Goal: Information Seeking & Learning: Learn about a topic

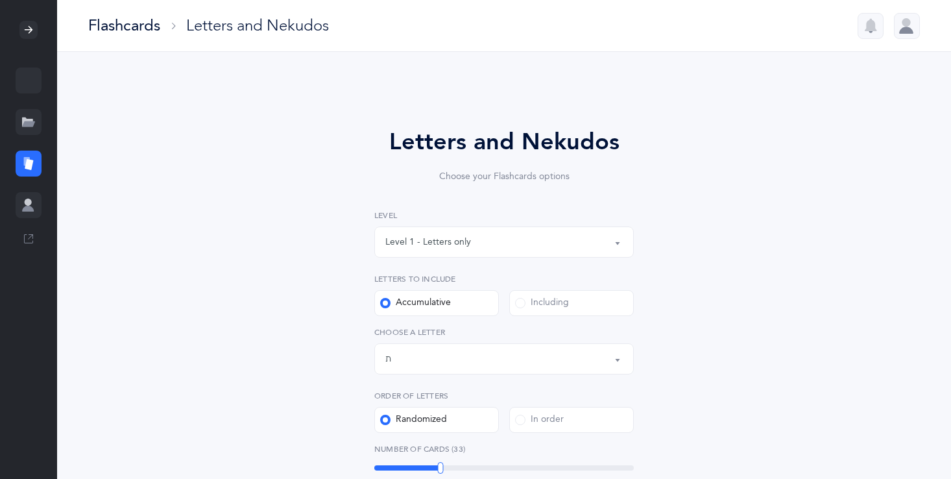
select select "27"
select select "single"
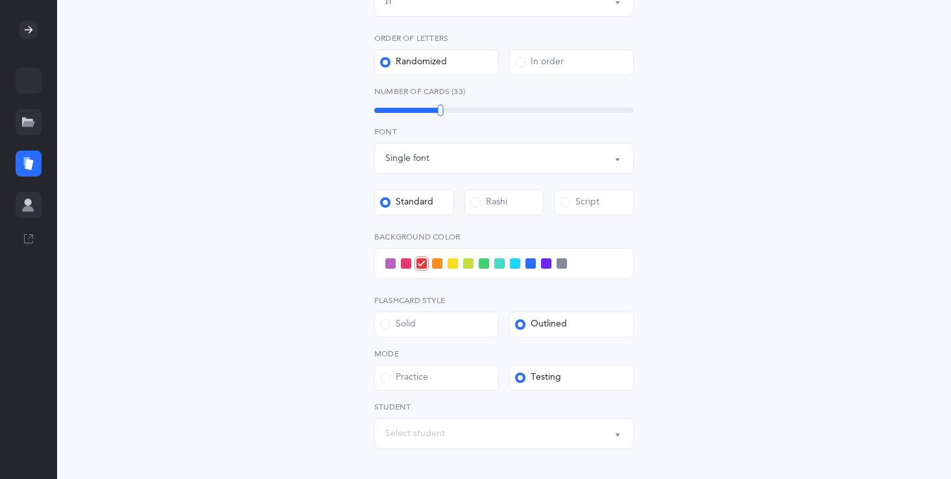
scroll to position [363, 0]
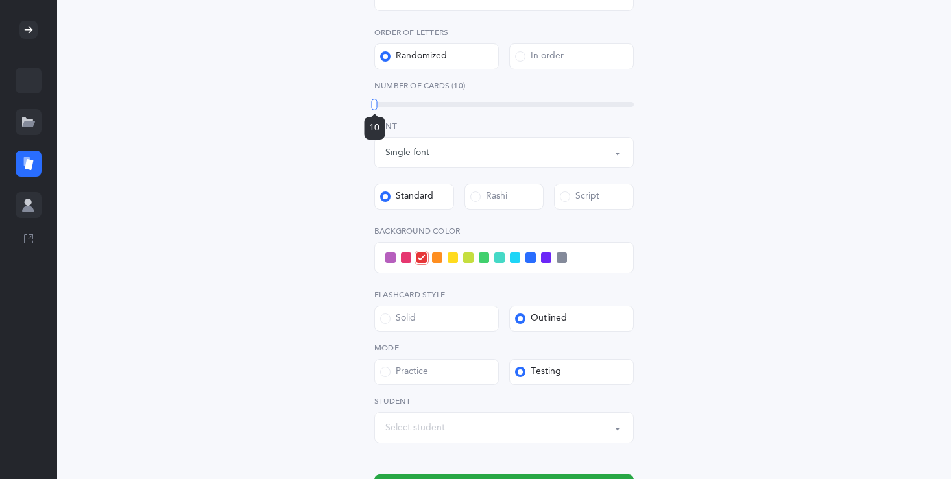
drag, startPoint x: 436, startPoint y: 102, endPoint x: 364, endPoint y: 105, distance: 72.0
click at [364, 105] on div "Letters and Nekudos Choose your Flashcards options Level 1 - Letters only Level…" at bounding box center [504, 133] width 332 height 744
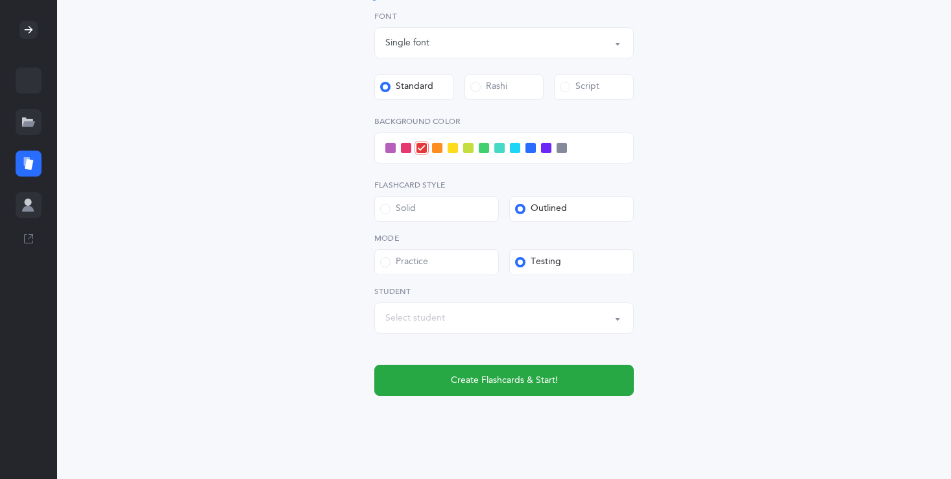
scroll to position [493, 0]
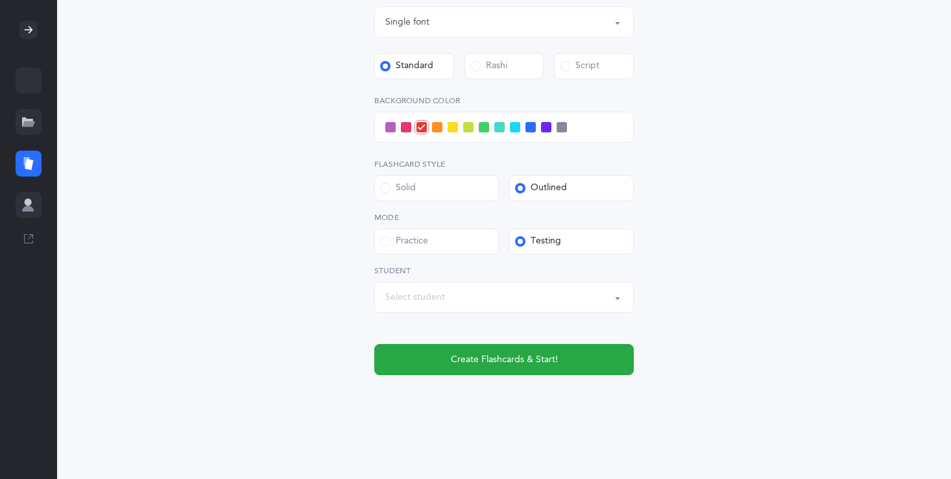
click at [390, 126] on span at bounding box center [390, 127] width 10 height 10
click at [0, 0] on input "checkbox" at bounding box center [0, 0] width 0 height 0
click at [500, 130] on span at bounding box center [499, 127] width 10 height 10
click at [0, 0] on input "checkbox" at bounding box center [0, 0] width 0 height 0
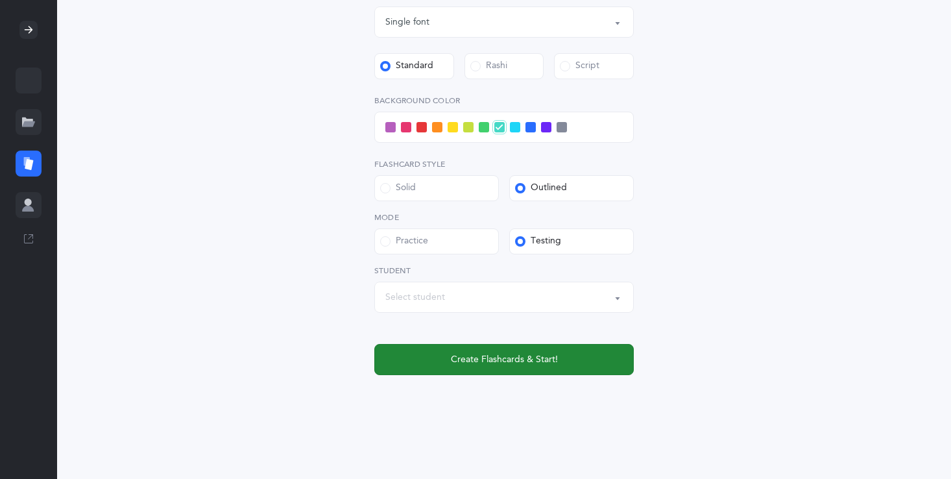
click at [512, 350] on button "Create Flashcards & Start!" at bounding box center [503, 359] width 259 height 31
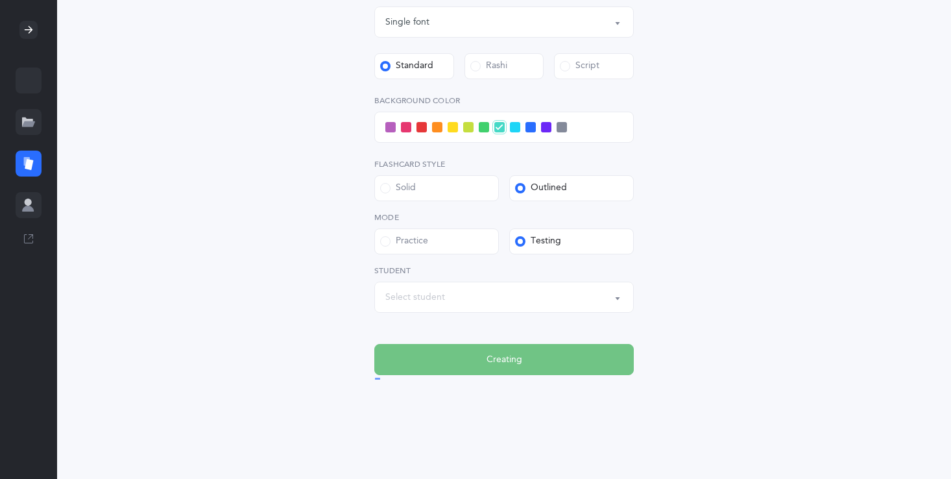
scroll to position [0, 0]
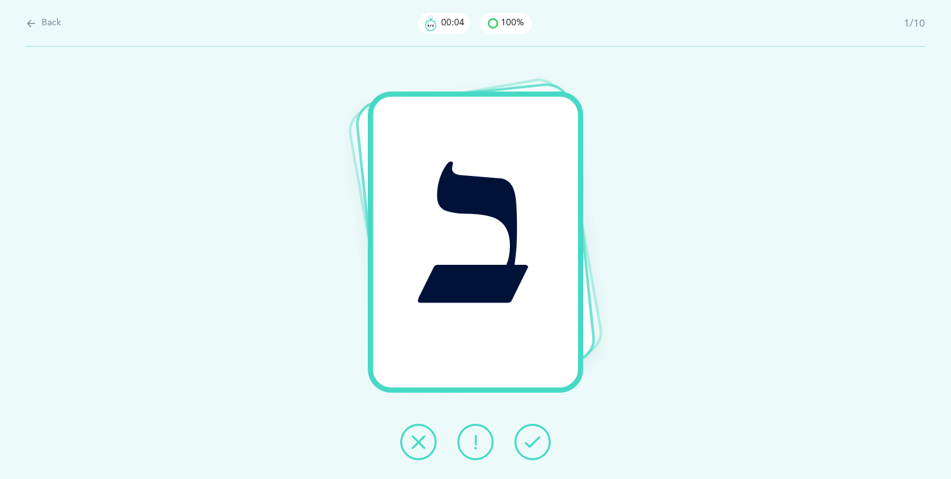
click at [534, 438] on icon at bounding box center [533, 442] width 16 height 16
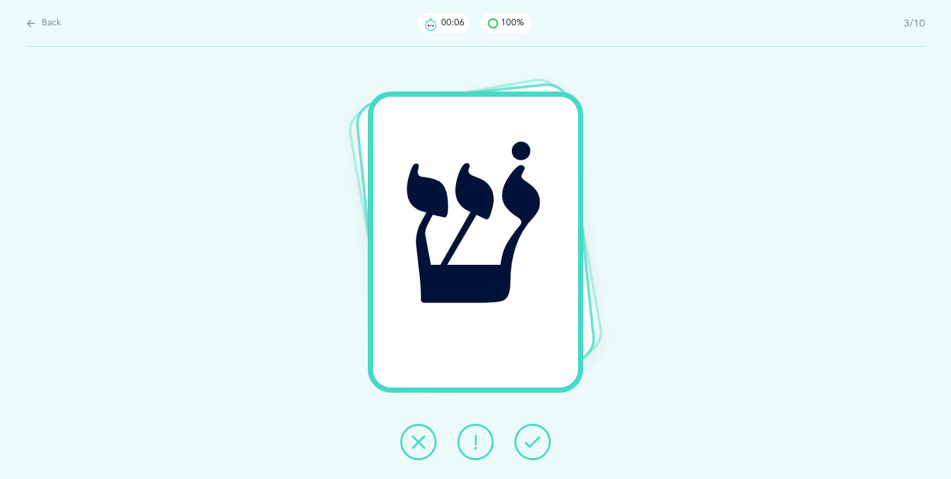
click at [534, 438] on icon at bounding box center [533, 442] width 16 height 16
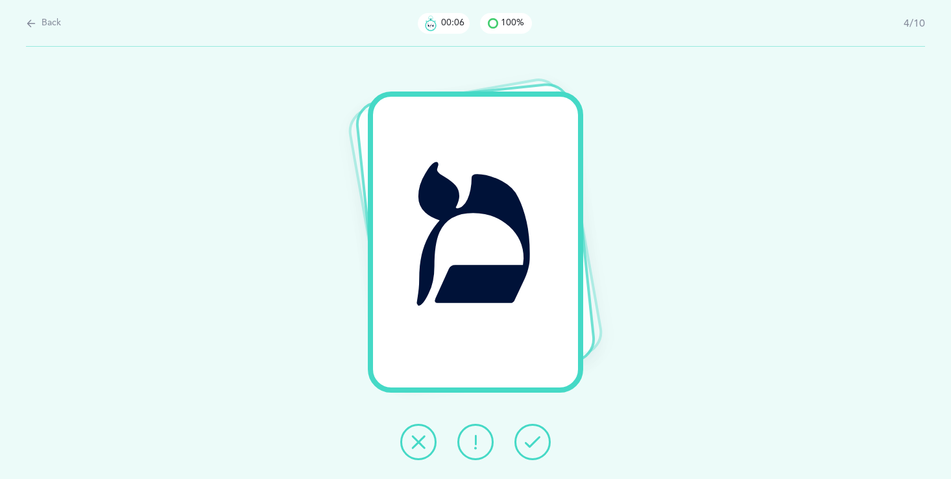
click at [534, 438] on icon at bounding box center [533, 442] width 16 height 16
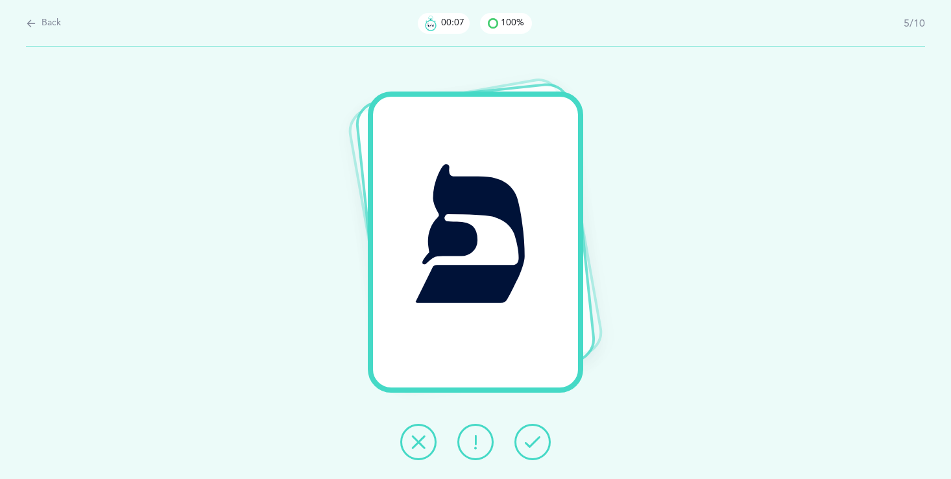
click at [534, 438] on icon at bounding box center [533, 442] width 16 height 16
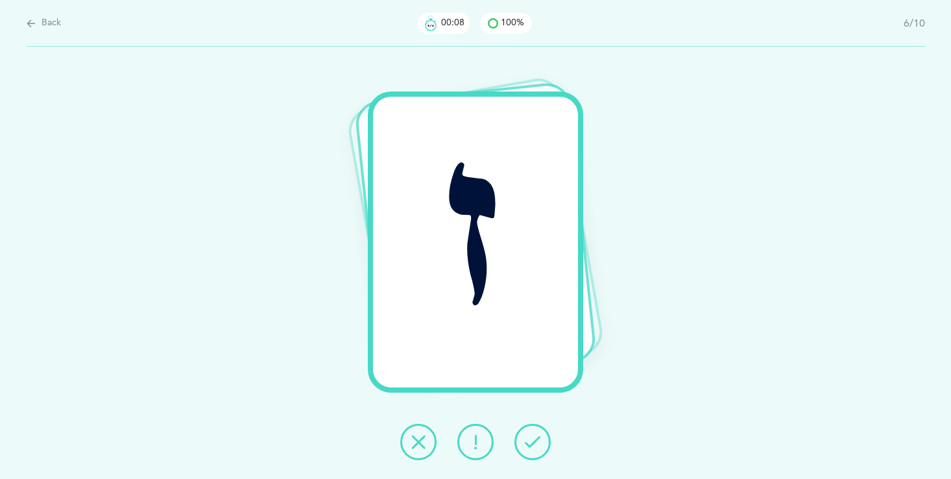
click at [534, 438] on icon at bounding box center [533, 442] width 16 height 16
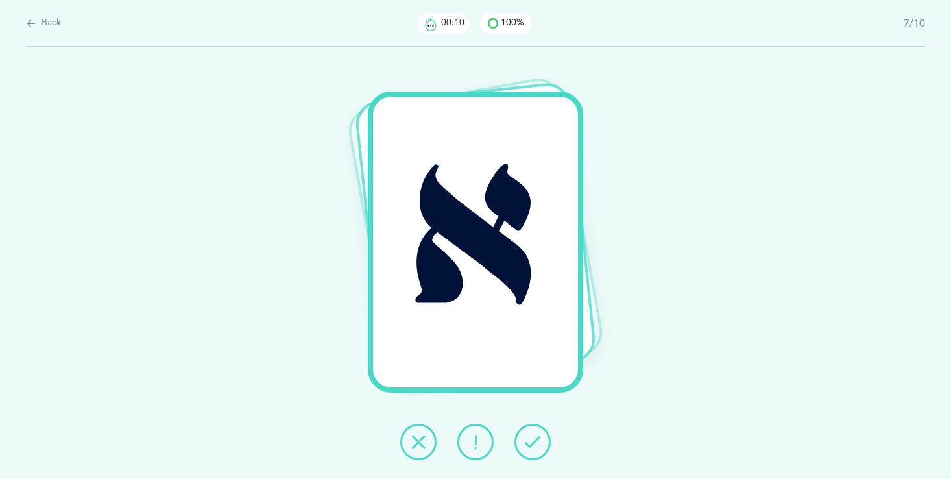
click at [534, 438] on icon at bounding box center [533, 442] width 16 height 16
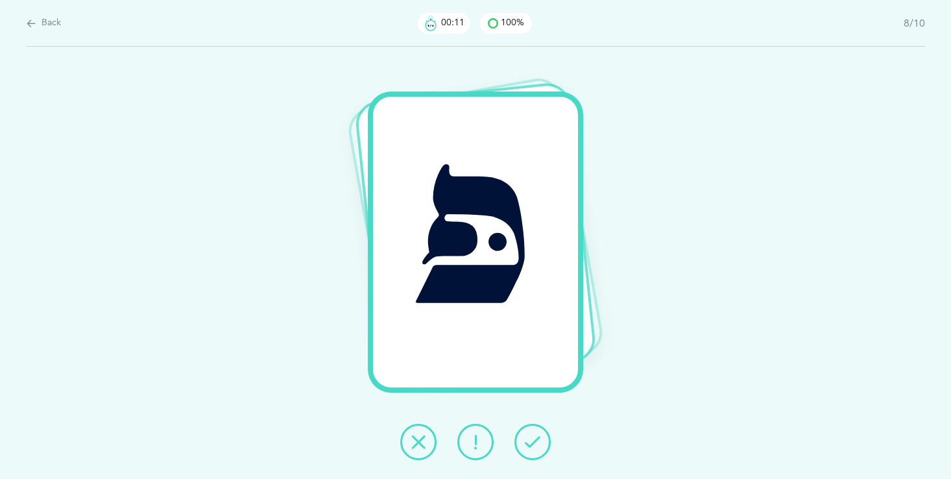
click at [534, 438] on icon at bounding box center [533, 442] width 16 height 16
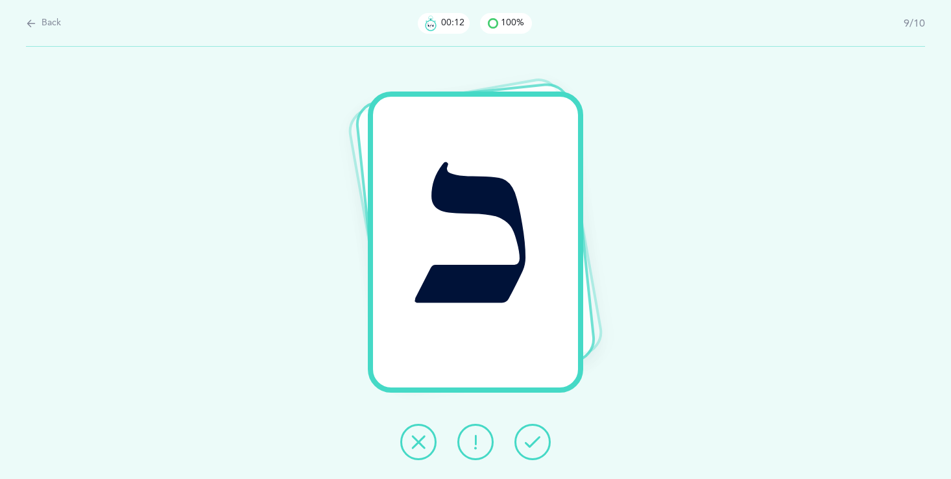
click at [534, 438] on icon at bounding box center [533, 442] width 16 height 16
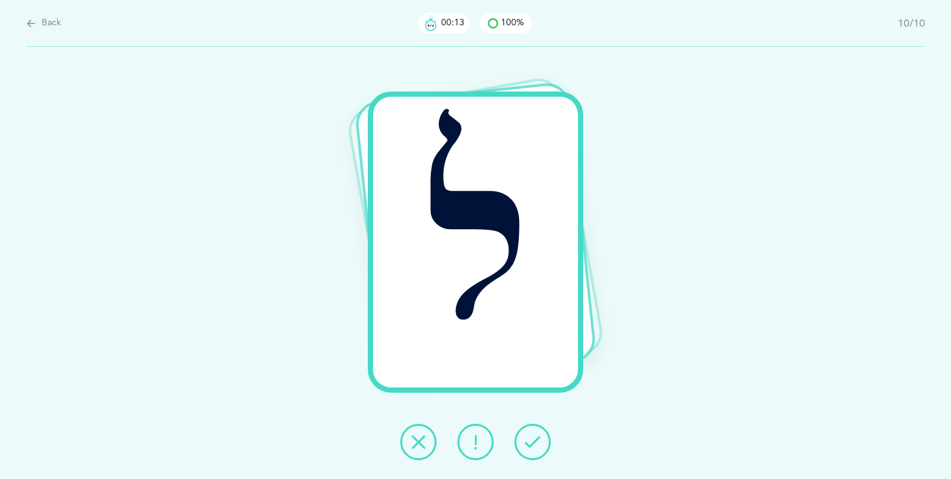
click at [534, 437] on icon at bounding box center [533, 442] width 16 height 16
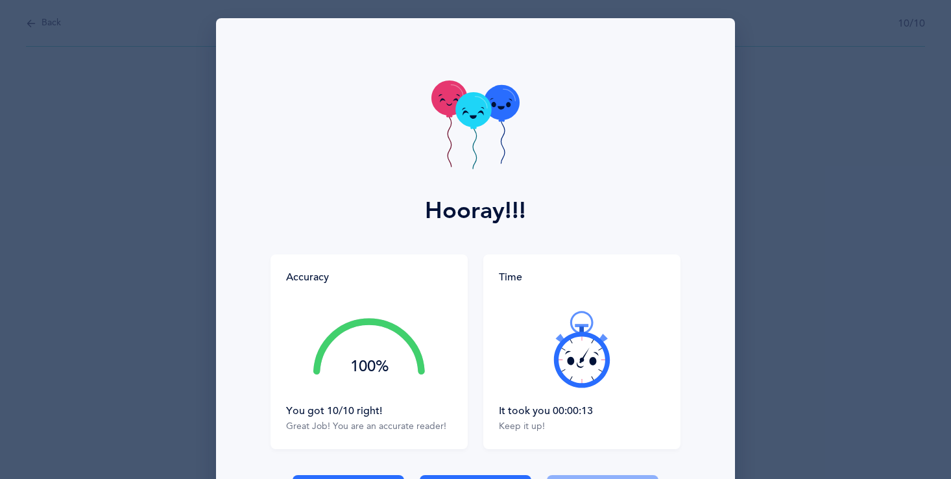
click at [533, 435] on div "Time It took you 00:00:13 Keep it up!" at bounding box center [581, 351] width 197 height 195
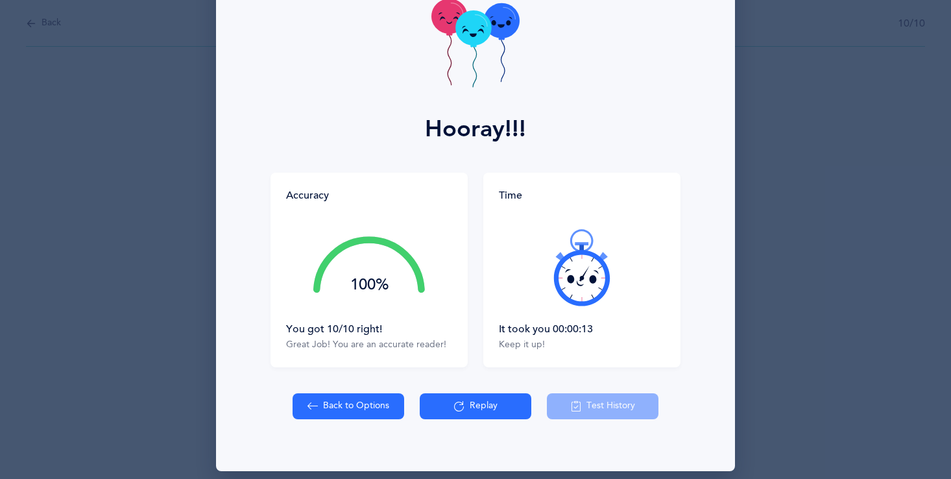
scroll to position [92, 0]
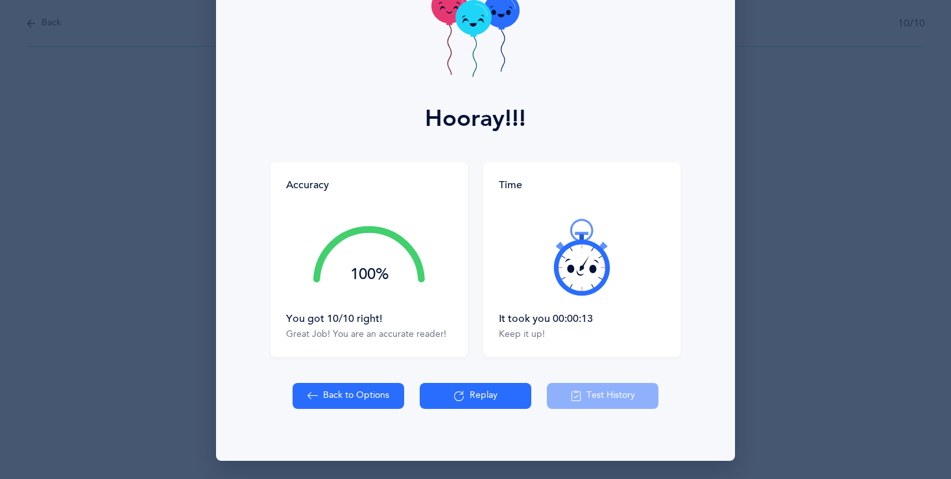
click at [497, 397] on button "Replay" at bounding box center [476, 396] width 112 height 26
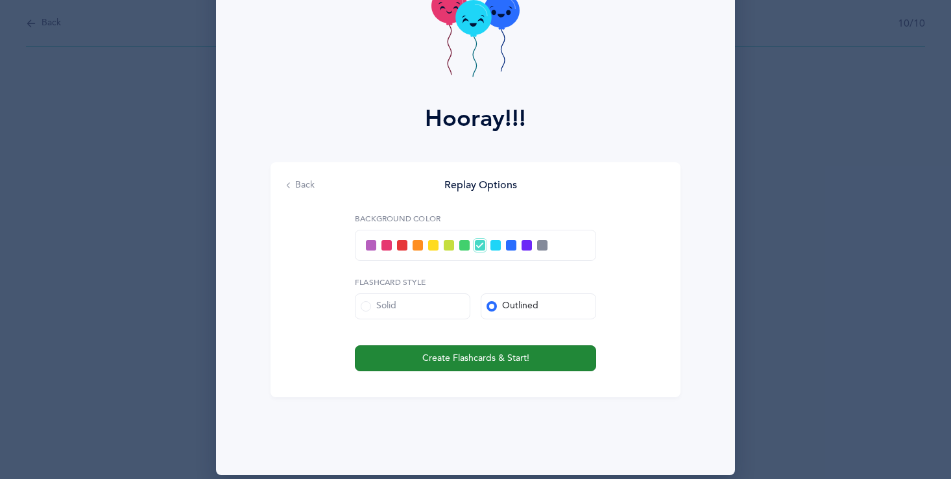
click at [451, 355] on span "Create Flashcards & Start!" at bounding box center [475, 358] width 107 height 14
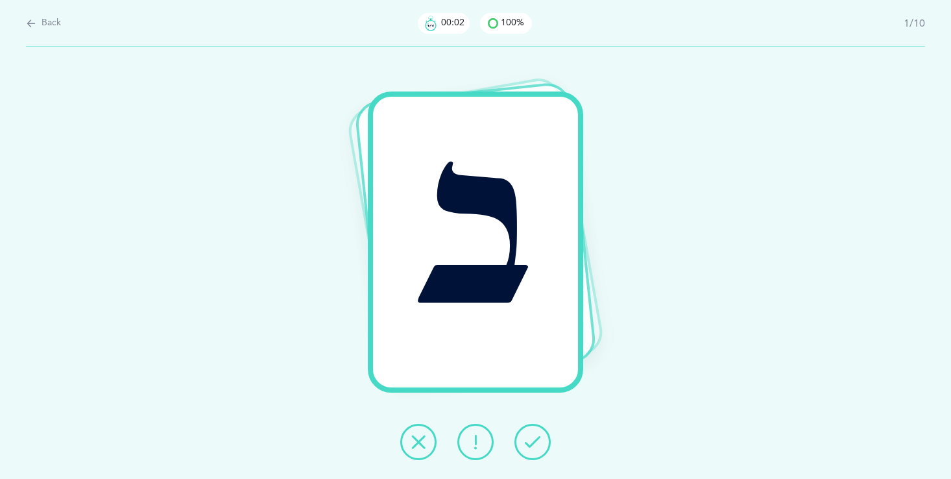
click at [466, 348] on div "ב" at bounding box center [475, 242] width 205 height 291
click at [530, 445] on icon at bounding box center [533, 442] width 16 height 16
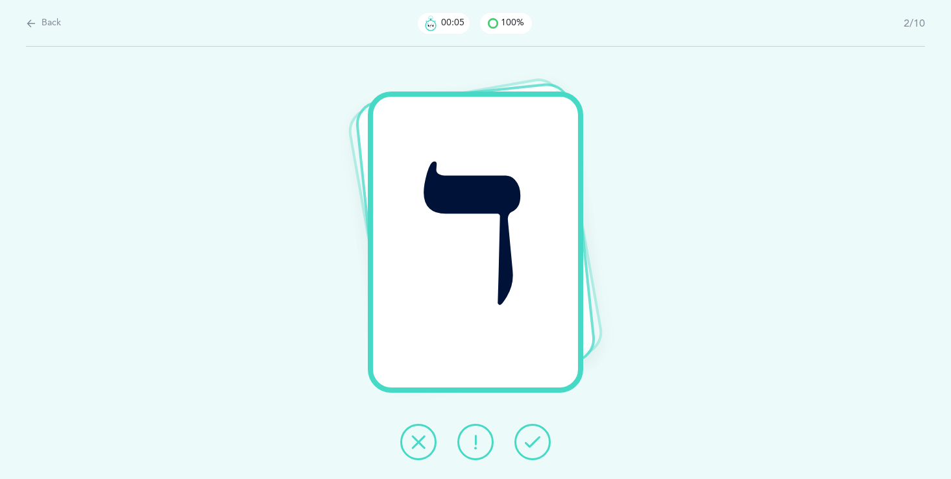
click at [531, 446] on icon at bounding box center [533, 442] width 16 height 16
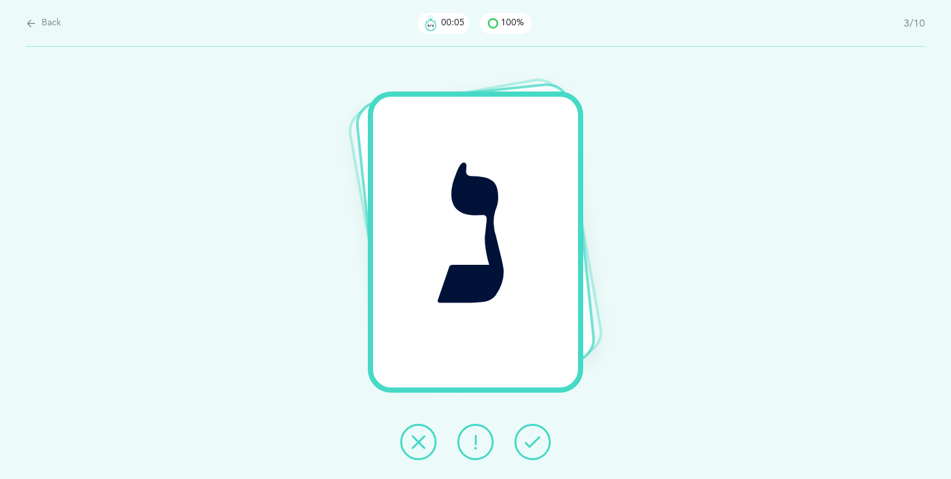
drag, startPoint x: 527, startPoint y: 463, endPoint x: 527, endPoint y: 440, distance: 23.3
click at [527, 462] on div "נ" at bounding box center [475, 263] width 951 height 432
click at [527, 441] on icon at bounding box center [533, 442] width 16 height 16
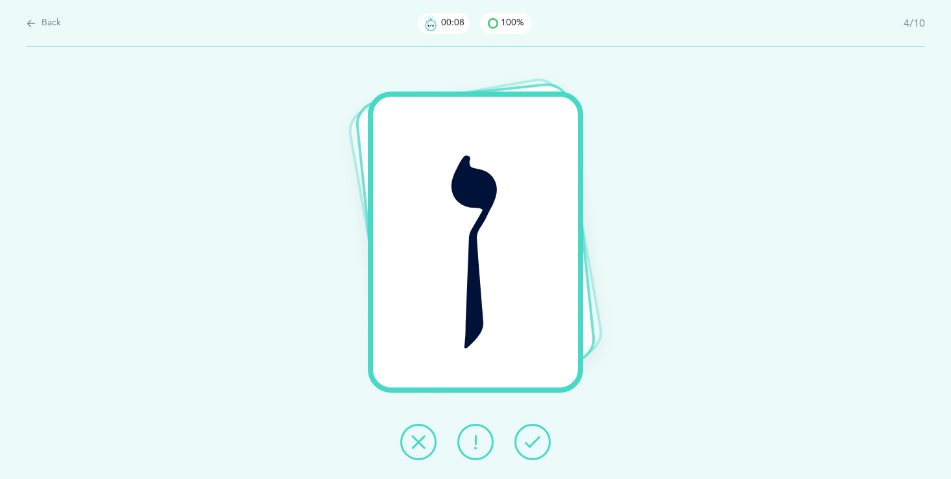
drag, startPoint x: 522, startPoint y: 461, endPoint x: 525, endPoint y: 445, distance: 15.8
click at [525, 445] on div "ן" at bounding box center [475, 263] width 951 height 432
click at [523, 442] on button at bounding box center [532, 441] width 36 height 36
click at [523, 440] on button at bounding box center [532, 441] width 36 height 36
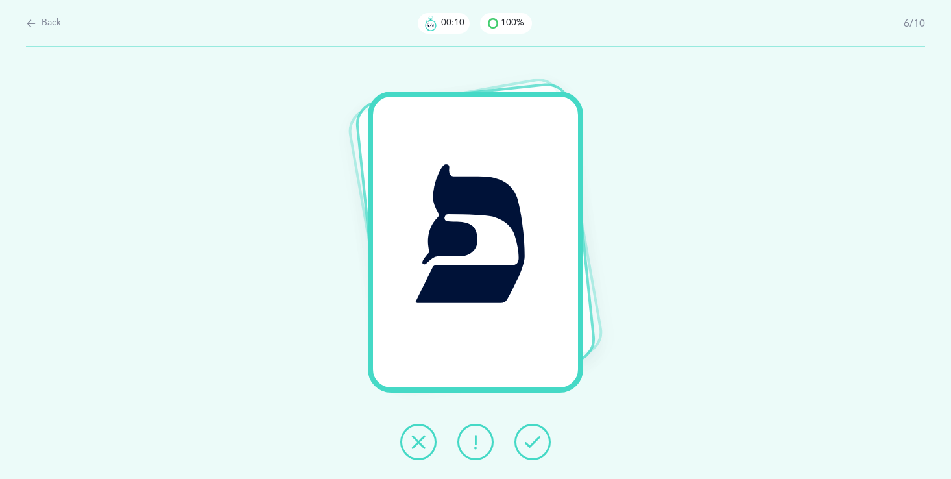
click at [523, 440] on button at bounding box center [532, 441] width 36 height 36
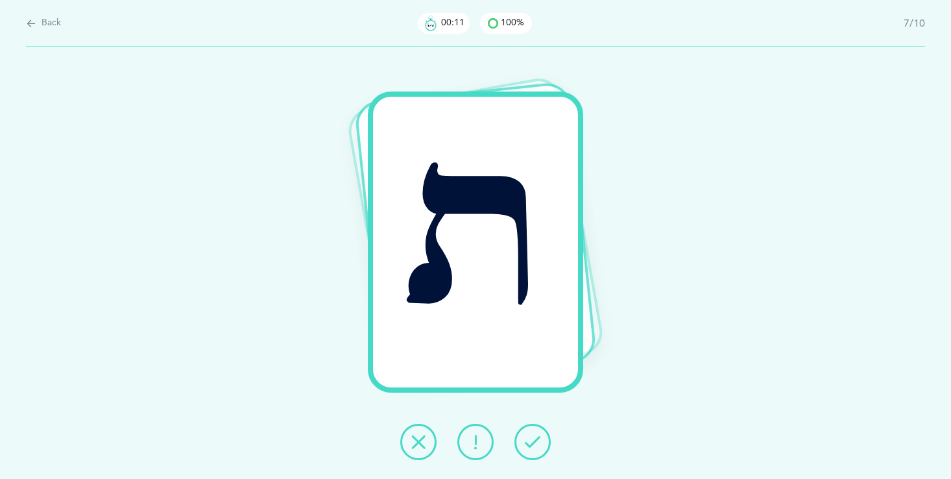
click at [523, 440] on button at bounding box center [532, 441] width 36 height 36
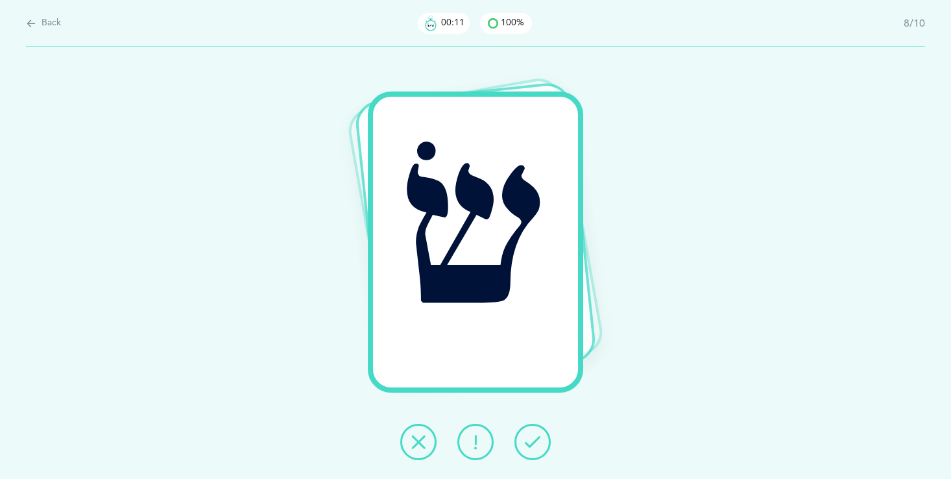
click at [523, 440] on button at bounding box center [532, 441] width 36 height 36
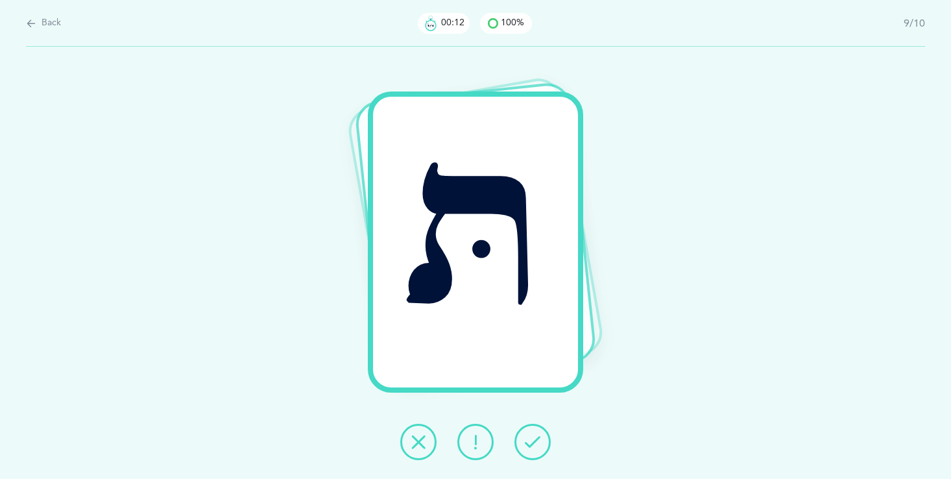
click at [523, 439] on button at bounding box center [532, 441] width 36 height 36
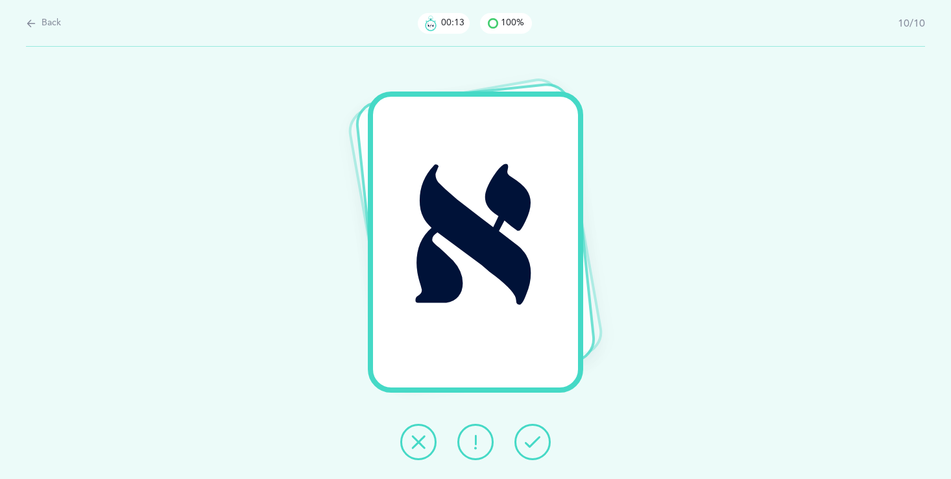
click at [523, 438] on button at bounding box center [532, 441] width 36 height 36
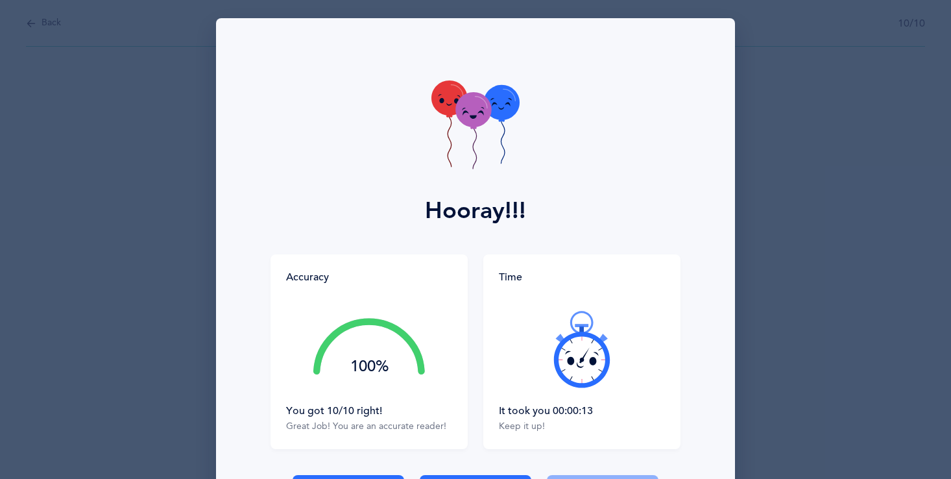
click at [522, 432] on div "Time It took you 00:00:13 Keep it up!" at bounding box center [581, 351] width 197 height 195
click at [522, 429] on div "Keep it up!" at bounding box center [582, 426] width 166 height 13
click at [489, 454] on div "Hooray!!! Accuracy 100% You got 10/10 right! Great Job! You are an accurate rea…" at bounding box center [475, 285] width 519 height 534
click at [499, 459] on div "Hooray!!! Accuracy 100% You got 10/10 right! Great Job! You are an accurate rea…" at bounding box center [475, 285] width 519 height 534
click at [499, 460] on div "Hooray!!! Accuracy 100% You got 10/10 right! Great Job! You are an accurate rea…" at bounding box center [475, 285] width 519 height 534
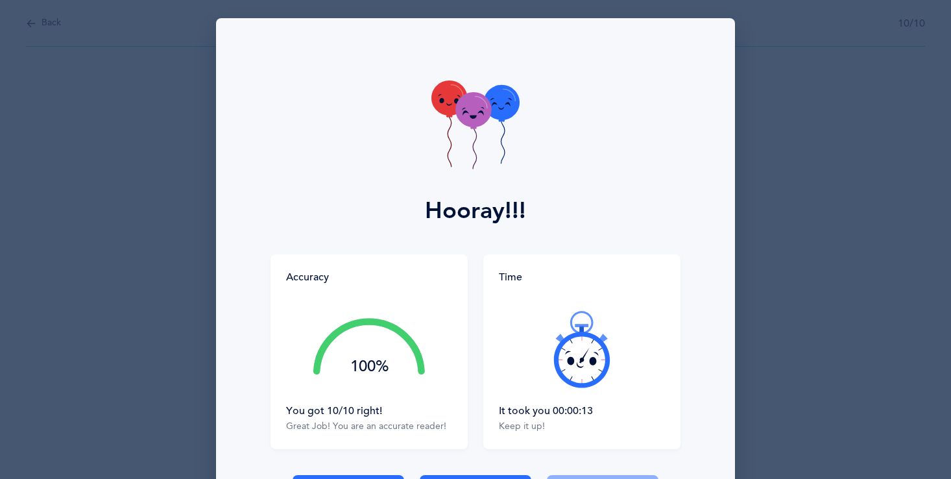
click at [493, 474] on div "Hooray!!! Accuracy 100% You got 10/10 right! Great Job! You are an accurate rea…" at bounding box center [475, 285] width 519 height 534
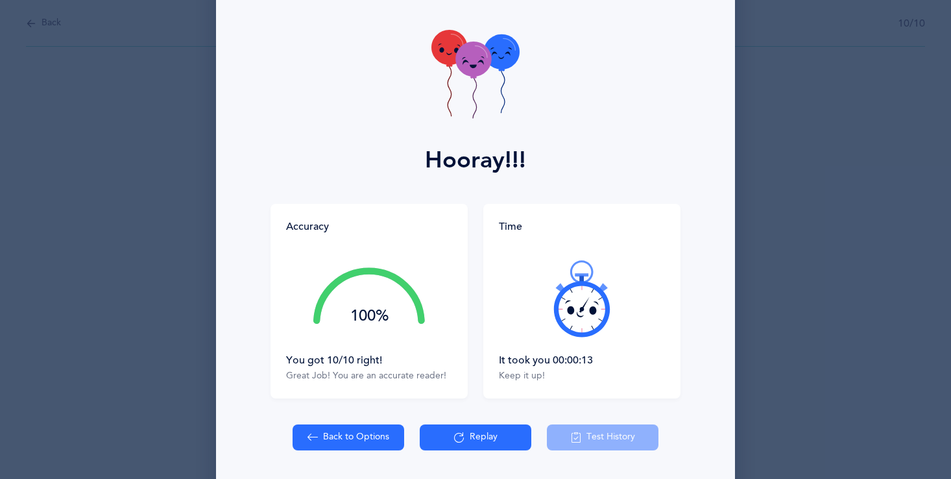
scroll to position [52, 0]
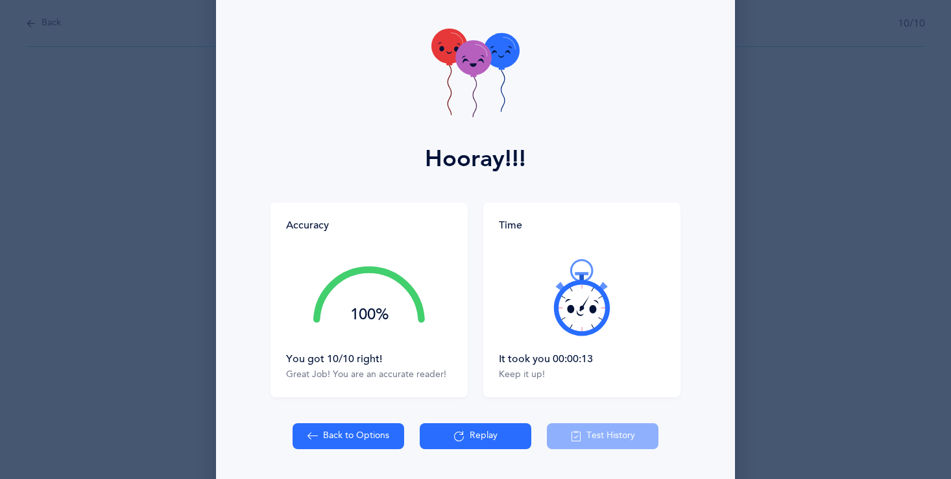
click at [477, 433] on button "Replay" at bounding box center [476, 436] width 112 height 26
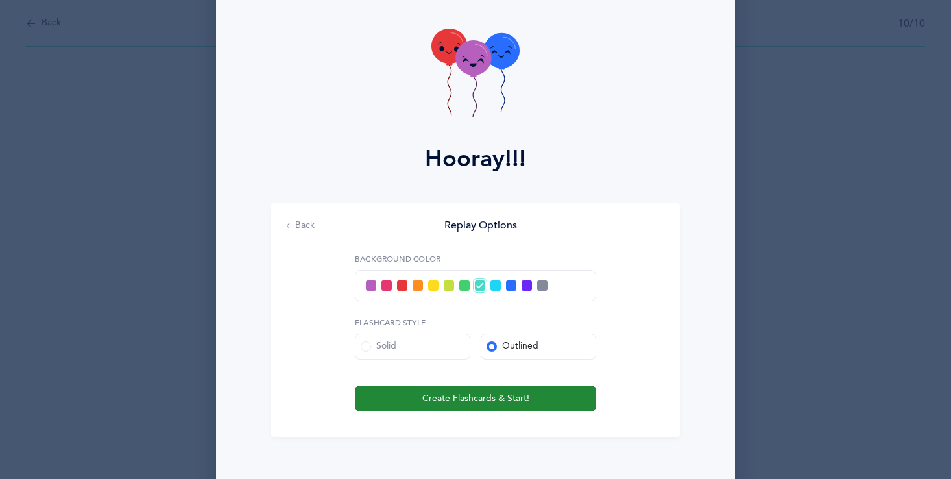
click at [481, 397] on span "Create Flashcards & Start!" at bounding box center [475, 399] width 107 height 14
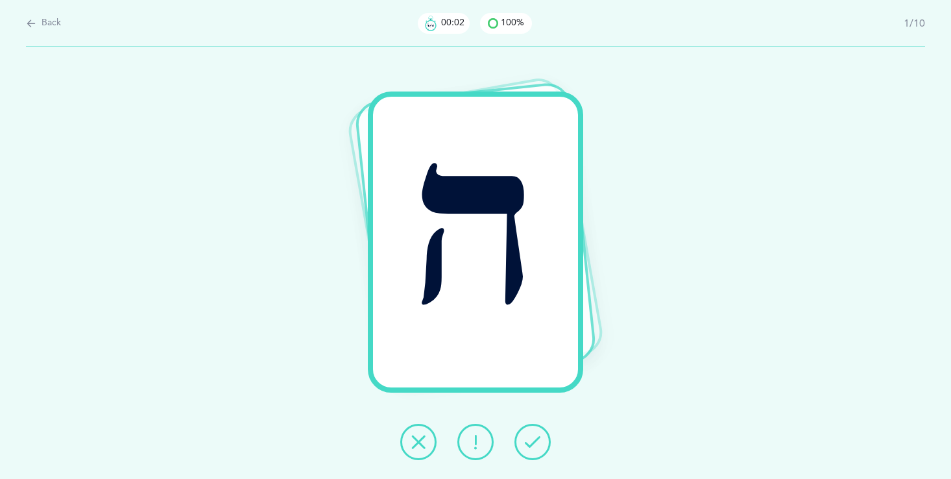
click at [533, 440] on icon at bounding box center [533, 442] width 16 height 16
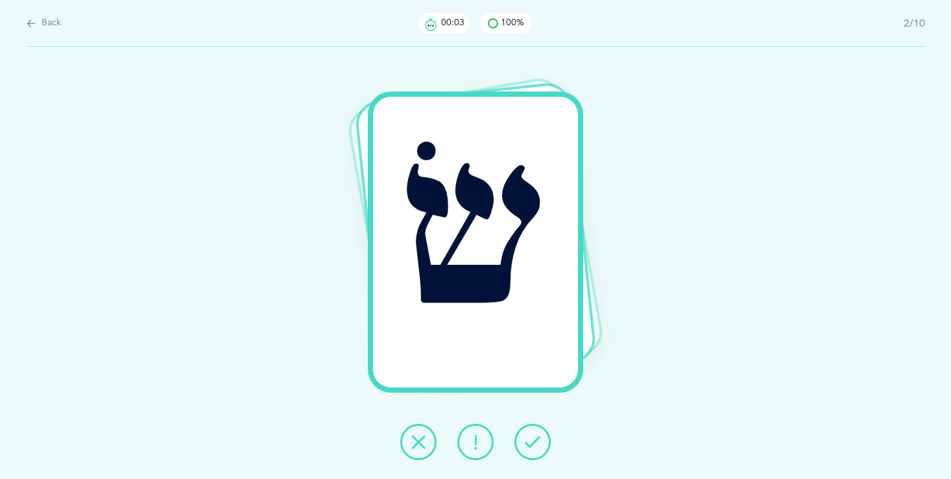
click at [533, 440] on icon at bounding box center [533, 442] width 16 height 16
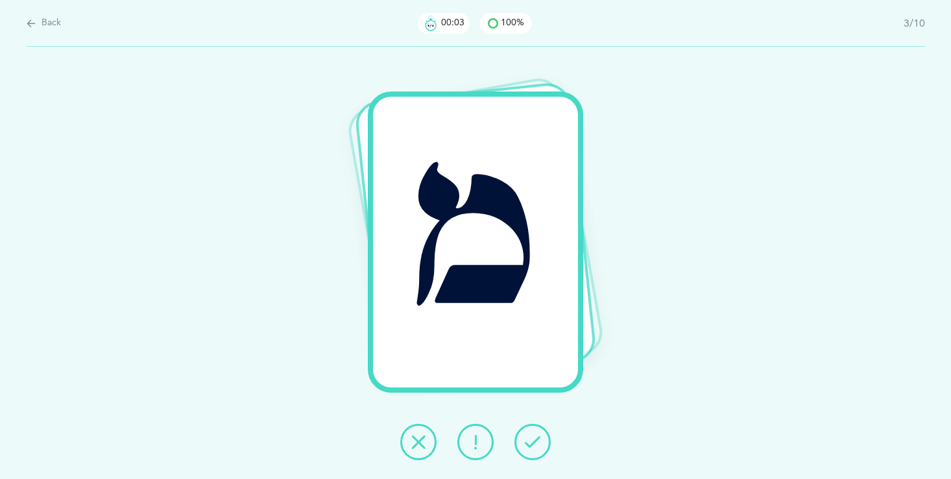
click at [533, 440] on icon at bounding box center [533, 442] width 16 height 16
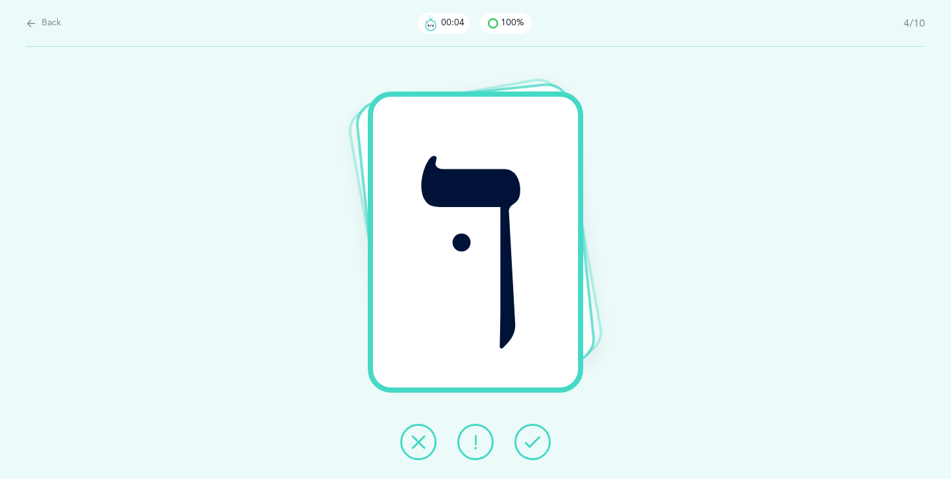
click at [533, 440] on icon at bounding box center [533, 442] width 16 height 16
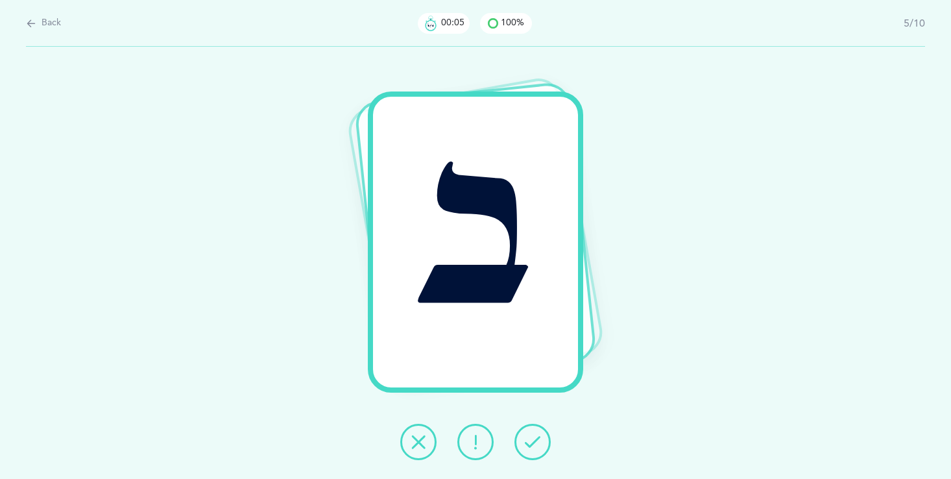
click at [533, 440] on icon at bounding box center [533, 442] width 16 height 16
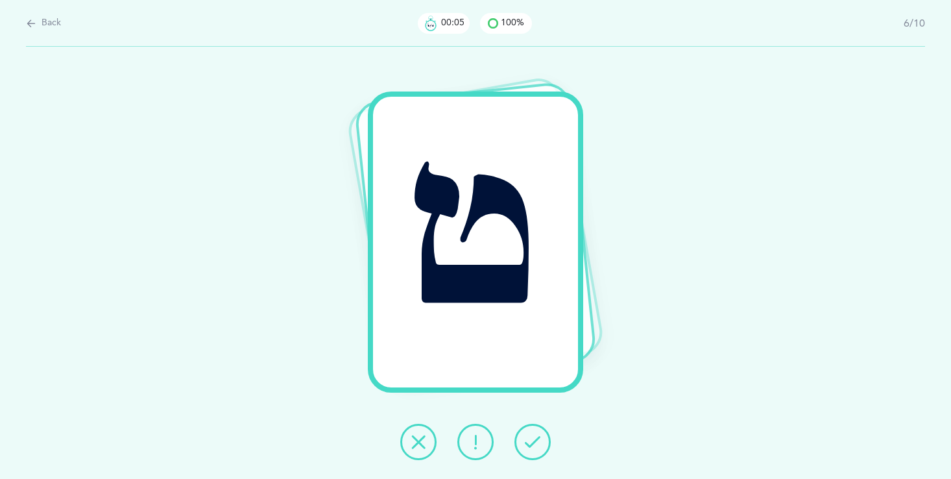
click at [533, 440] on icon at bounding box center [533, 442] width 16 height 16
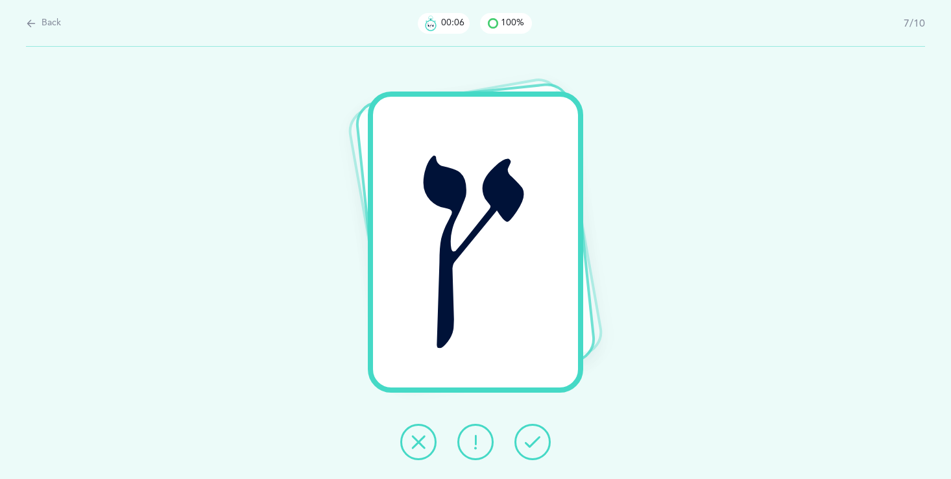
click at [533, 440] on icon at bounding box center [533, 442] width 16 height 16
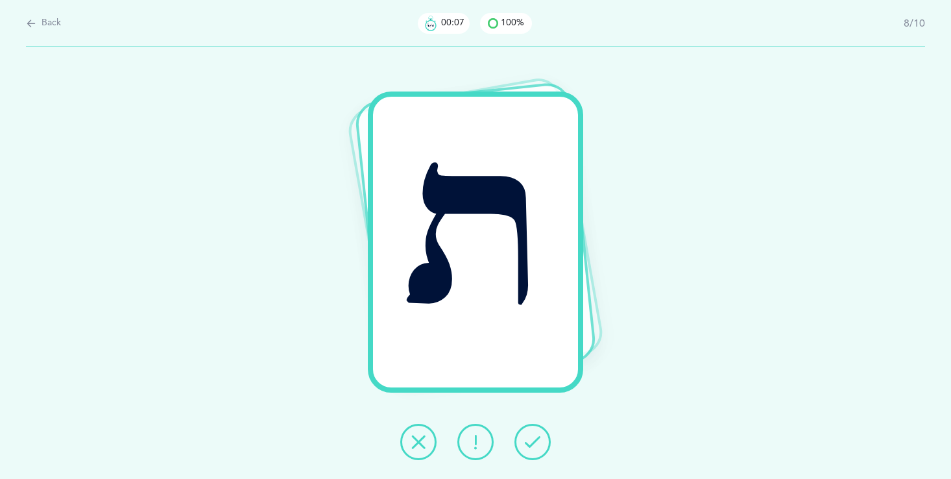
click at [533, 440] on icon at bounding box center [533, 442] width 16 height 16
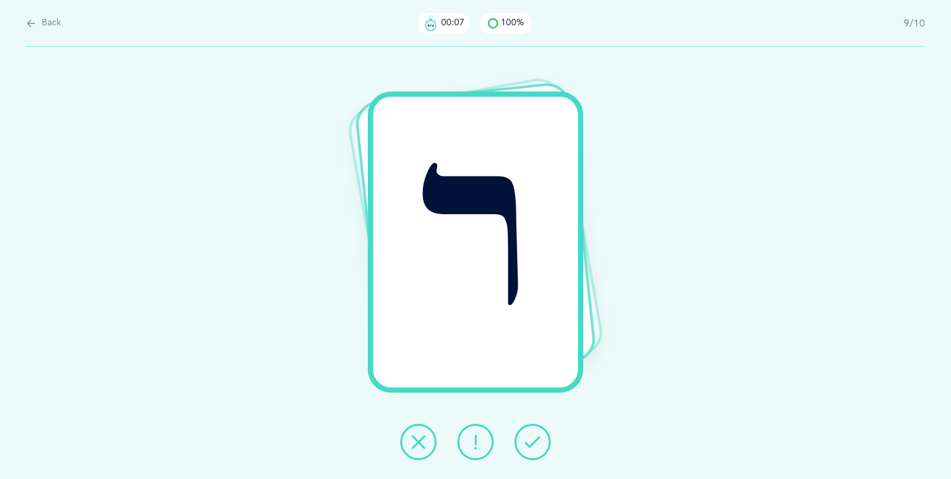
click at [533, 440] on icon at bounding box center [533, 442] width 16 height 16
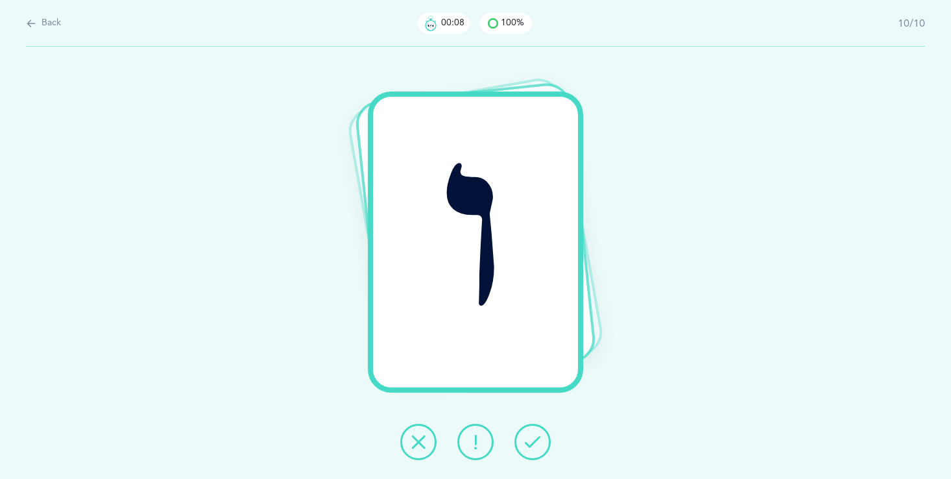
click at [533, 440] on icon at bounding box center [533, 442] width 16 height 16
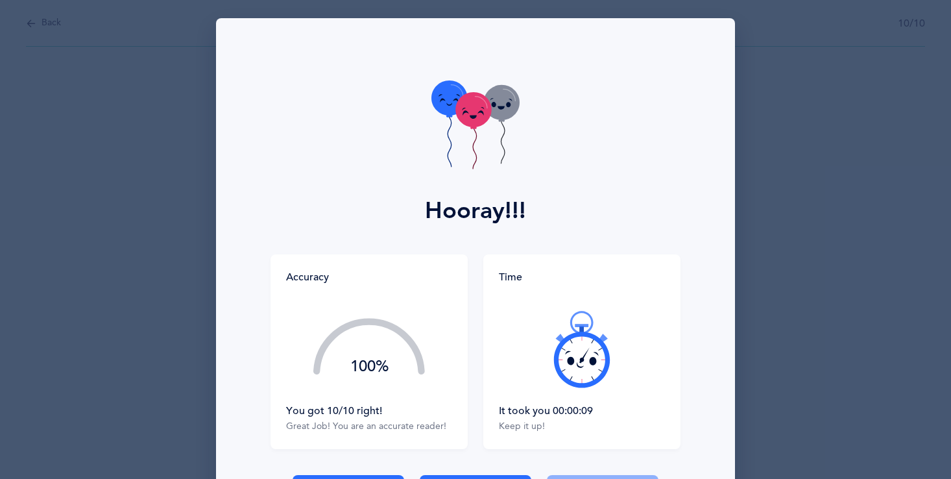
click at [533, 440] on div "Time It took you 00:00:09 Keep it up!" at bounding box center [581, 351] width 197 height 195
click at [477, 368] on div "Time It took you 00:00:09 Keep it up!" at bounding box center [577, 351] width 205 height 195
click at [474, 367] on div "Accuracy 100% You got 10/10 right! Great Job! You are an accurate reader!" at bounding box center [372, 351] width 205 height 195
click at [473, 366] on div "Accuracy 100% You got 10/10 right! Great Job! You are an accurate reader!" at bounding box center [372, 351] width 205 height 195
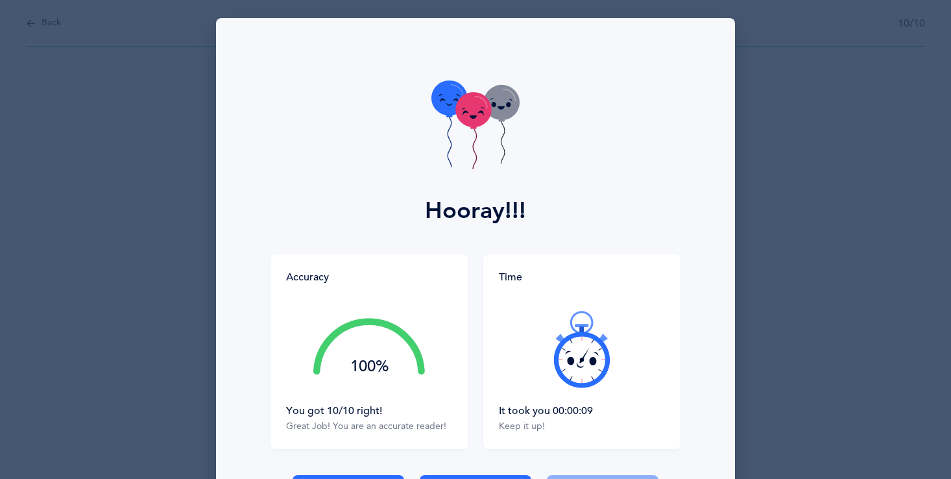
click at [473, 366] on div "Accuracy 100% You got 10/10 right! Great Job! You are an accurate reader!" at bounding box center [372, 351] width 205 height 195
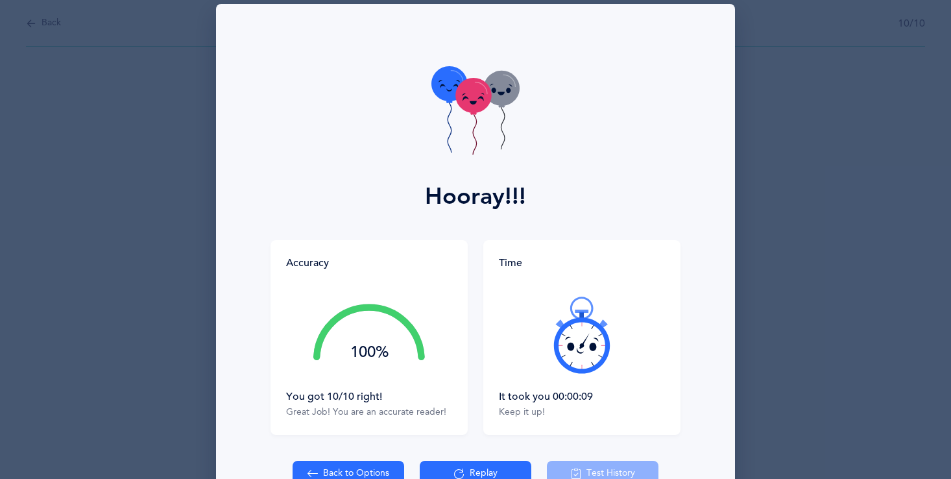
scroll to position [0, 0]
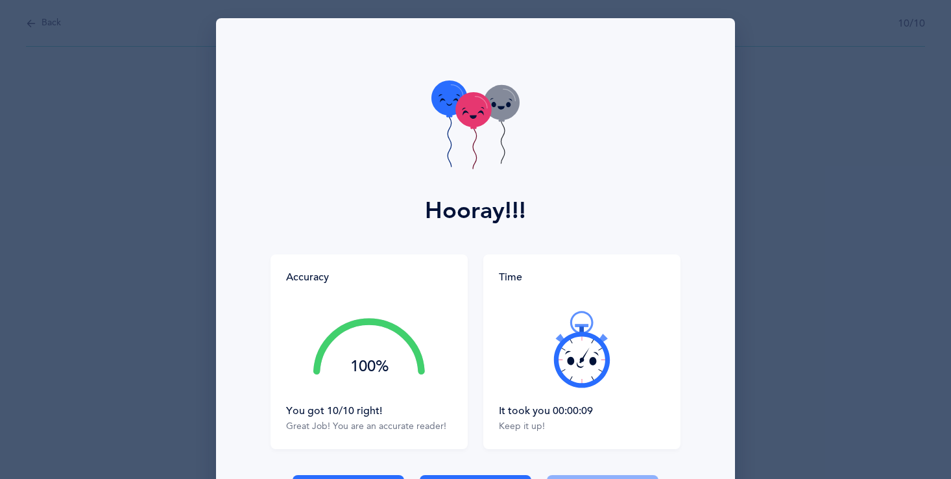
click at [552, 348] on icon at bounding box center [582, 349] width 78 height 78
click at [380, 361] on div "100%" at bounding box center [369, 367] width 112 height 16
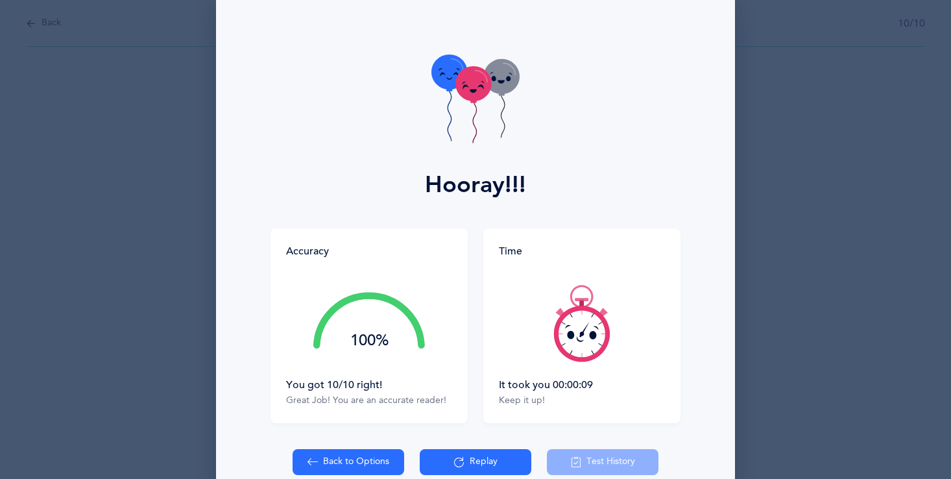
scroll to position [52, 0]
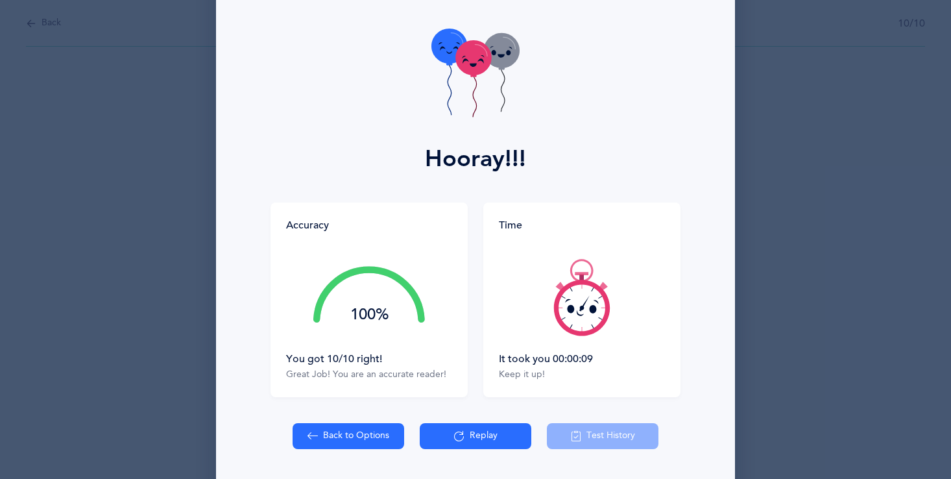
click at [471, 434] on button "Replay" at bounding box center [476, 436] width 112 height 26
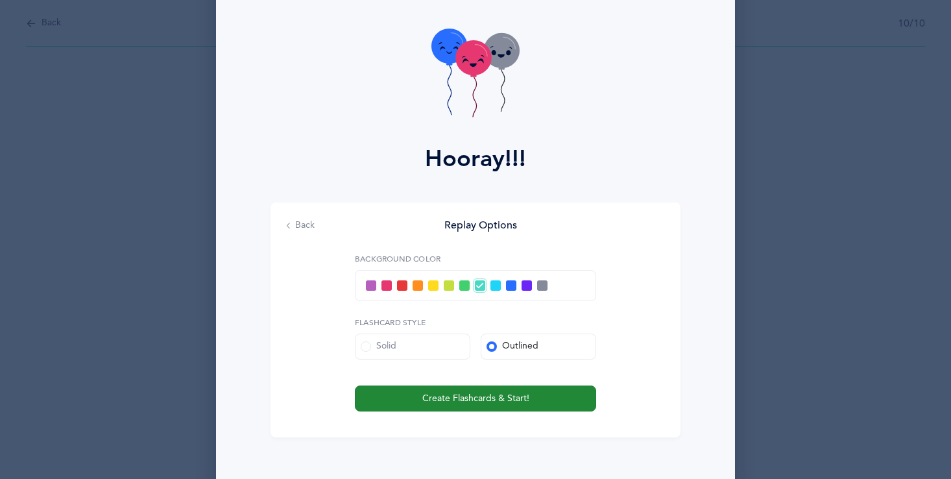
click at [465, 400] on span "Create Flashcards & Start!" at bounding box center [475, 399] width 107 height 14
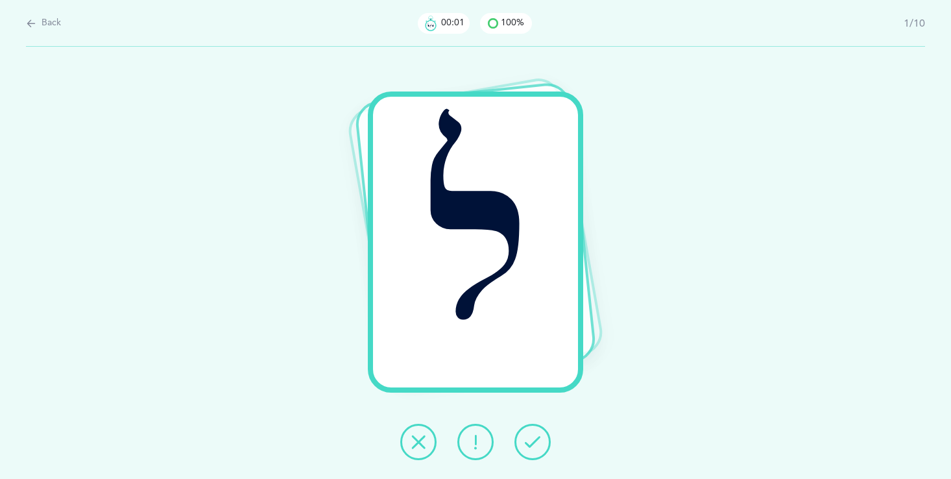
click at [464, 400] on div "ל" at bounding box center [475, 263] width 951 height 432
click at [525, 441] on icon at bounding box center [533, 442] width 16 height 16
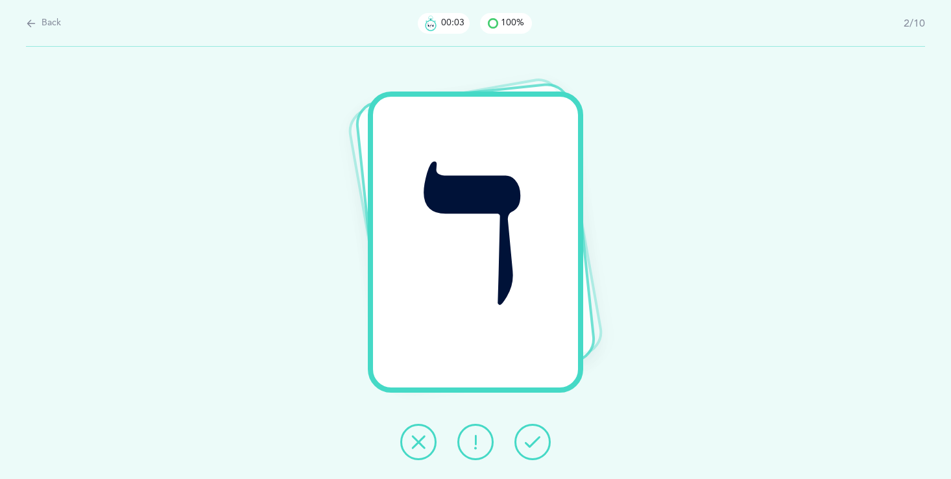
click at [526, 444] on icon at bounding box center [533, 442] width 16 height 16
click at [527, 444] on icon at bounding box center [533, 442] width 16 height 16
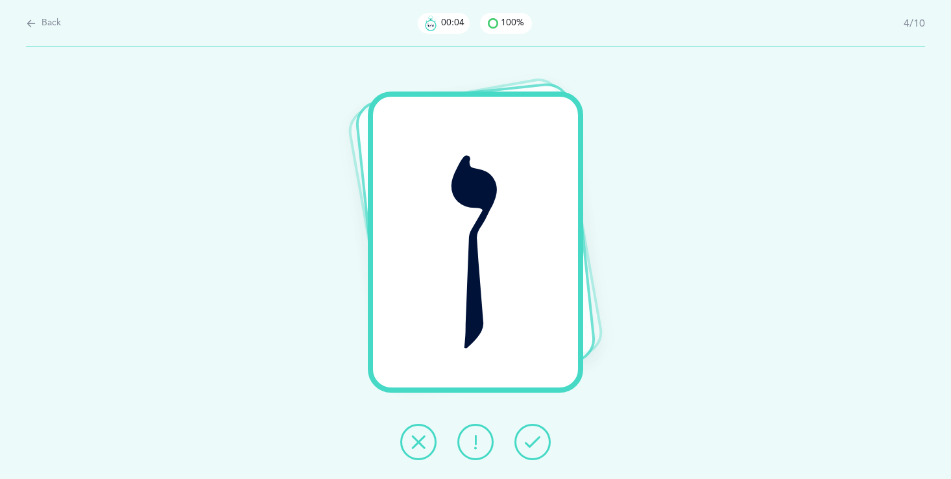
click at [528, 446] on icon at bounding box center [533, 442] width 16 height 16
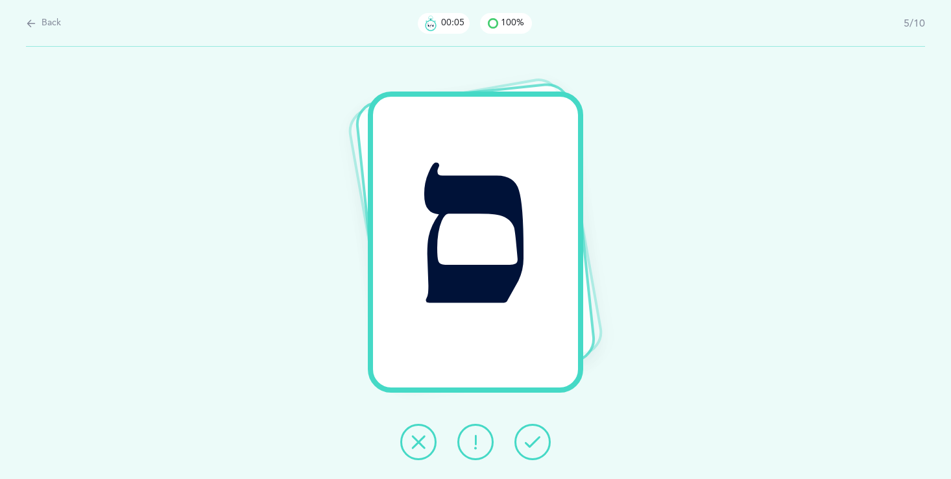
click at [531, 452] on button at bounding box center [532, 441] width 36 height 36
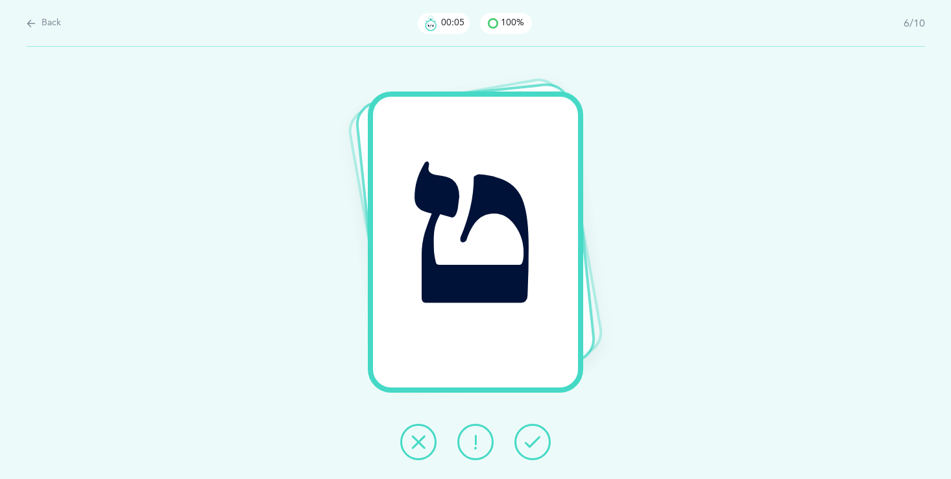
click at [531, 452] on button at bounding box center [532, 441] width 36 height 36
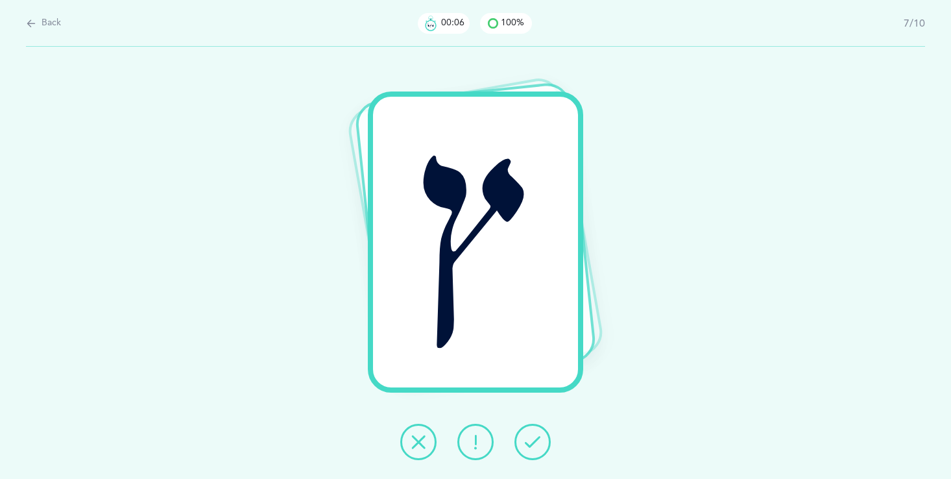
click at [531, 455] on button at bounding box center [532, 441] width 36 height 36
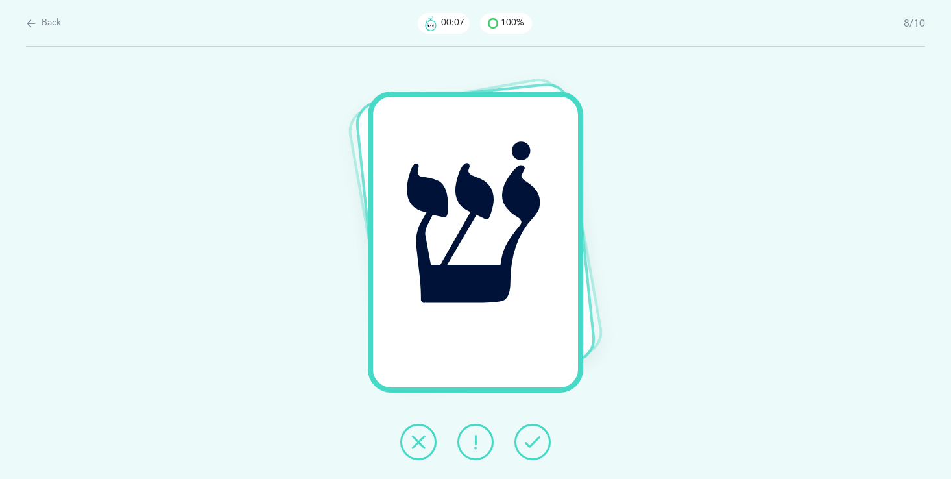
click at [531, 455] on button at bounding box center [532, 441] width 36 height 36
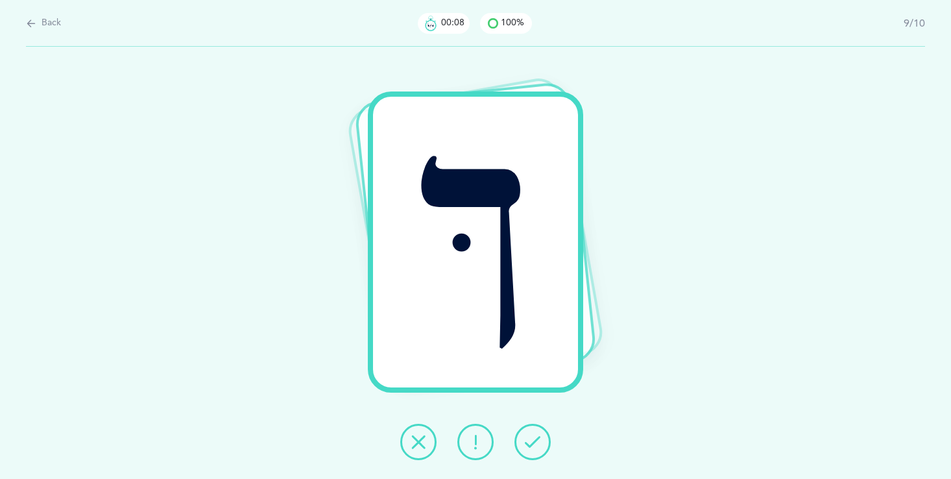
click at [531, 455] on button at bounding box center [532, 441] width 36 height 36
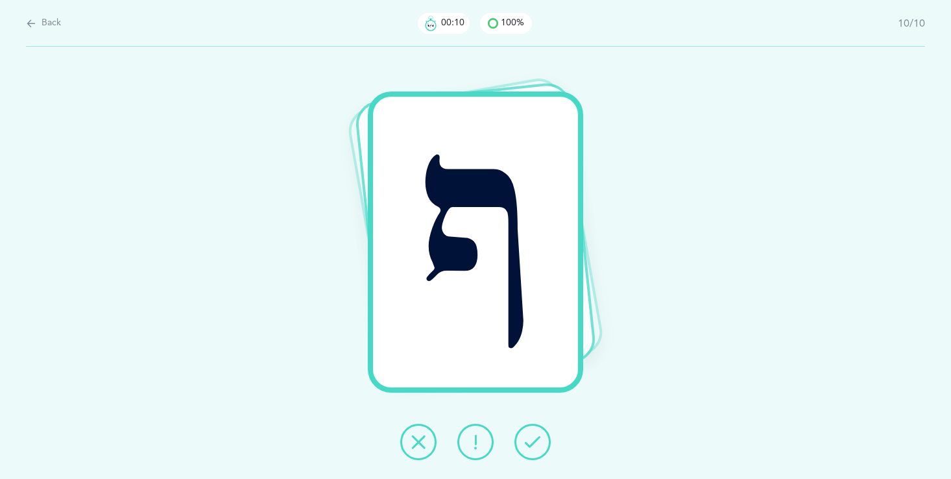
click at [531, 453] on button at bounding box center [532, 441] width 36 height 36
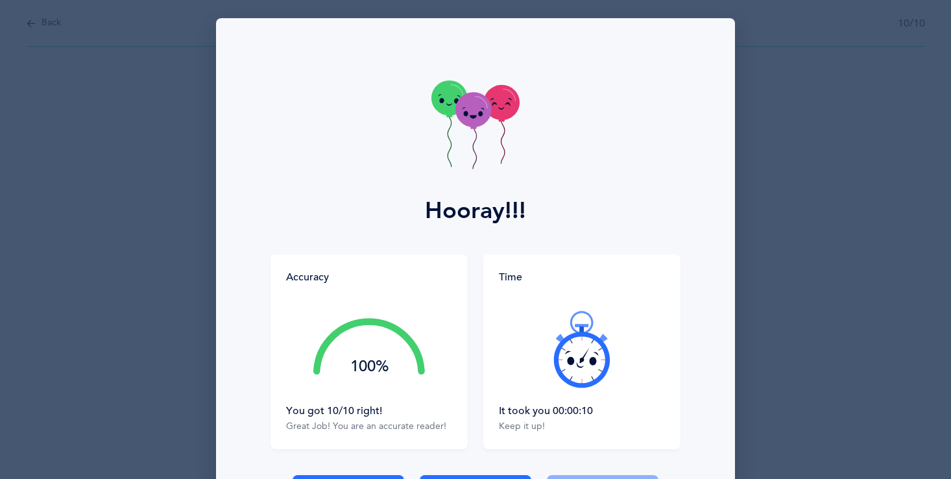
click at [531, 453] on div "Hooray!!! Accuracy 100% You got 10/10 right! Great Job! You are an accurate rea…" at bounding box center [475, 285] width 519 height 534
click at [531, 452] on div "Hooray!!! Accuracy 100% You got 10/10 right! Great Job! You are an accurate rea…" at bounding box center [475, 285] width 519 height 534
click at [501, 468] on div "Hooray!!! Accuracy 100% You got 10/10 right! Great Job! You are an accurate rea…" at bounding box center [475, 285] width 519 height 534
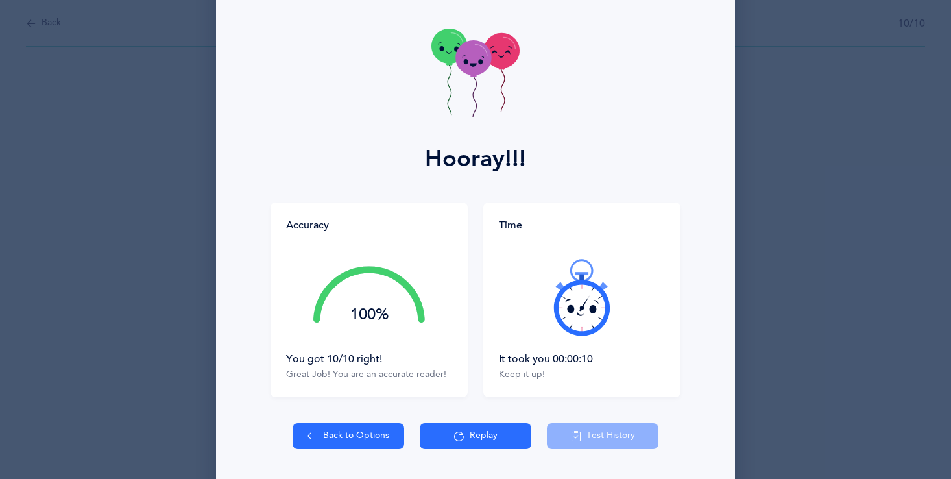
click at [613, 441] on div "Back to Options Replay Test History" at bounding box center [475, 436] width 366 height 26
click at [357, 443] on button "Back to Options" at bounding box center [348, 436] width 112 height 26
select select "27"
select select "single"
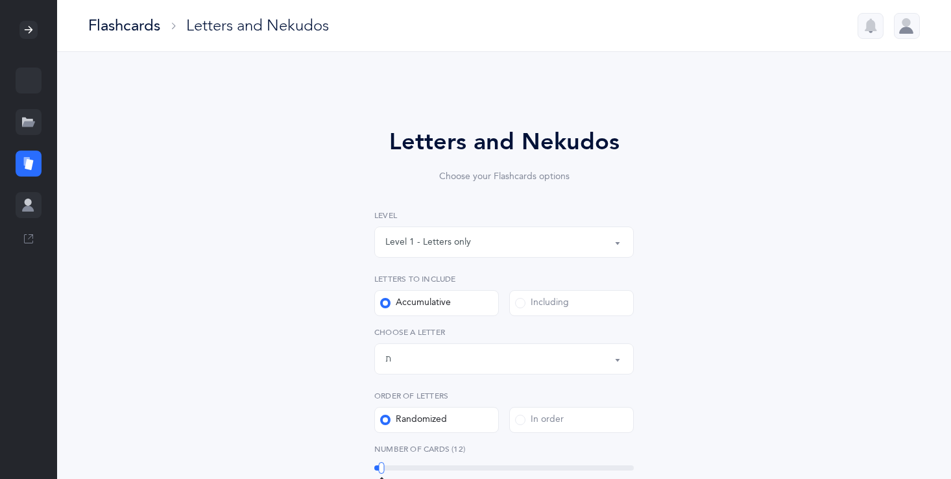
drag, startPoint x: 437, startPoint y: 469, endPoint x: 381, endPoint y: 491, distance: 59.7
click at [381, 478] on html "[PERSON_NAME] Children Children Resources Resources Flashcards Flashcards Profi…" at bounding box center [475, 486] width 951 height 972
drag, startPoint x: 305, startPoint y: 471, endPoint x: 192, endPoint y: 455, distance: 113.9
click at [423, 302] on div "Accumulative" at bounding box center [415, 302] width 71 height 13
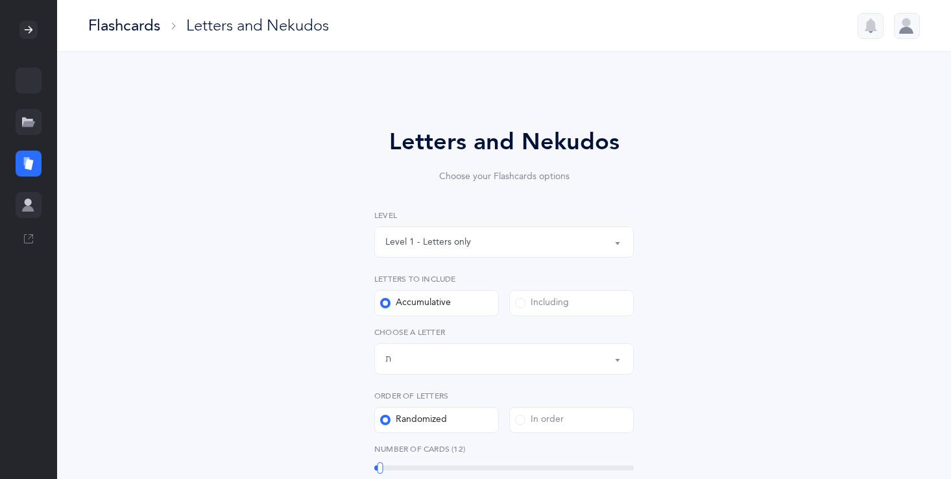
click at [0, 0] on input "Accumulative" at bounding box center [0, 0] width 0 height 0
click at [420, 302] on div "Accumulative" at bounding box center [415, 302] width 71 height 13
click at [0, 0] on input "Accumulative" at bounding box center [0, 0] width 0 height 0
click at [436, 471] on div "32" at bounding box center [503, 467] width 259 height 10
click at [434, 464] on div "31" at bounding box center [503, 467] width 259 height 10
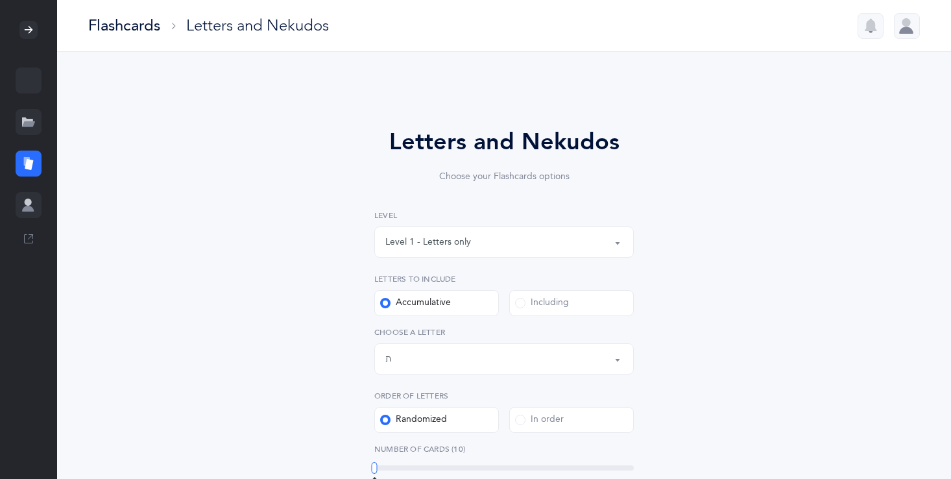
drag, startPoint x: 434, startPoint y: 464, endPoint x: 350, endPoint y: 468, distance: 84.4
drag, startPoint x: 350, startPoint y: 468, endPoint x: 389, endPoint y: 468, distance: 39.6
drag, startPoint x: 389, startPoint y: 468, endPoint x: 265, endPoint y: 485, distance: 125.7
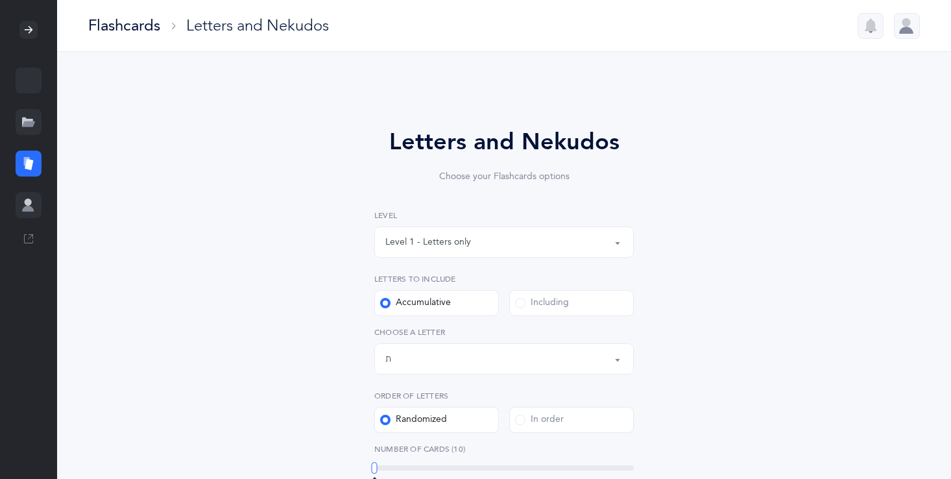
click at [265, 478] on html "[PERSON_NAME] Children Children Resources Resources Flashcards Flashcards Profi…" at bounding box center [475, 486] width 951 height 972
click at [375, 462] on div at bounding box center [376, 468] width 6 height 12
